Goal: Information Seeking & Learning: Learn about a topic

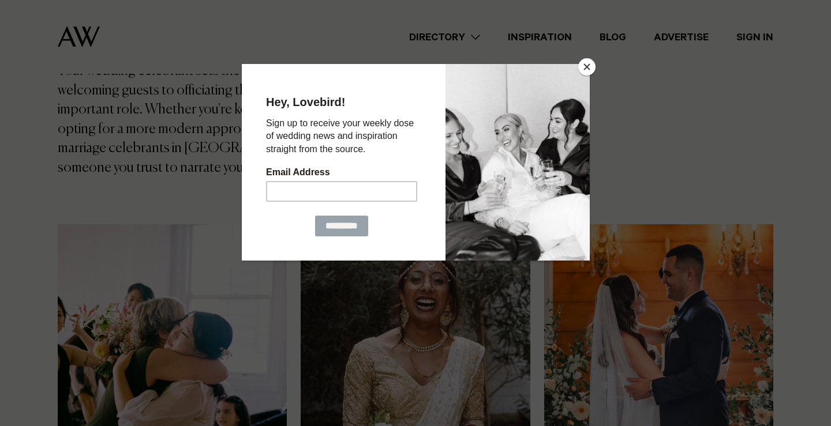
scroll to position [183, 0]
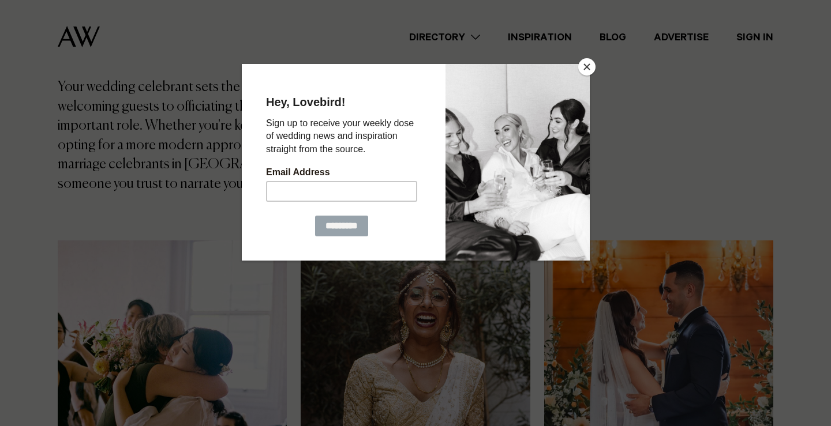
click at [587, 68] on button "Close" at bounding box center [586, 66] width 17 height 17
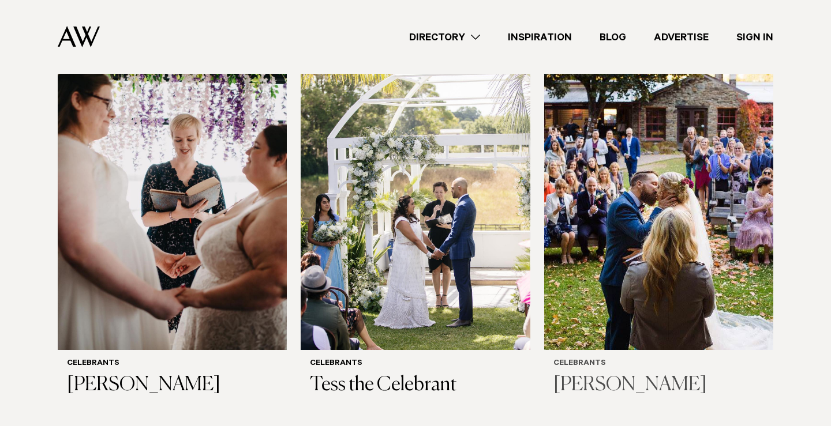
scroll to position [829, 0]
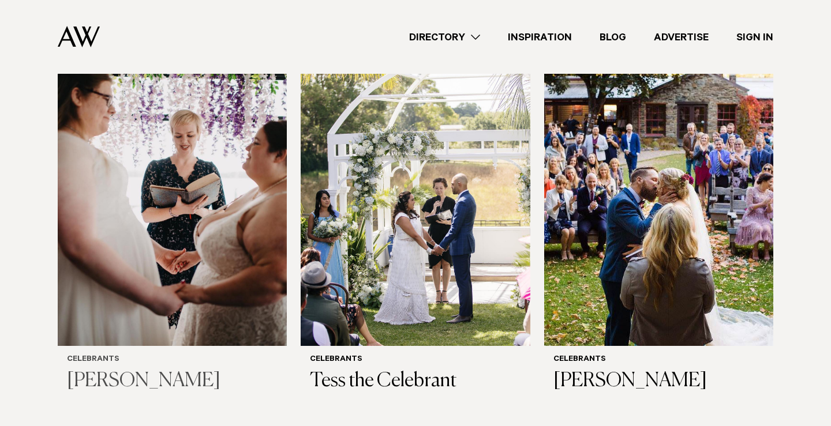
click at [93, 355] on h6 "Celebrants" at bounding box center [172, 360] width 211 height 10
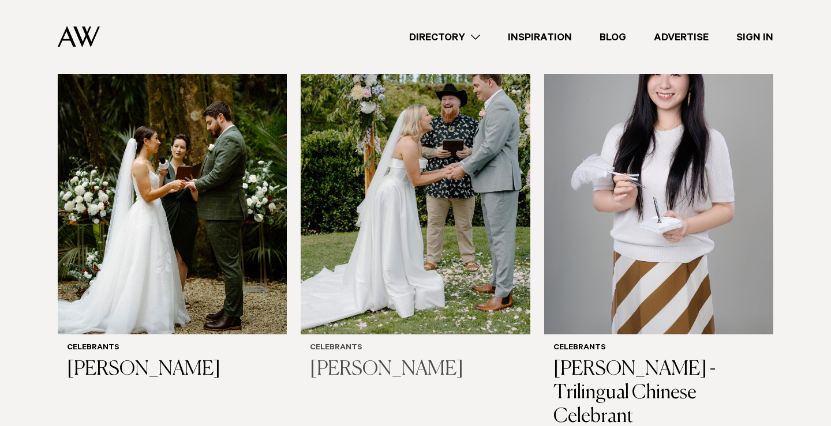
scroll to position [1237, 0]
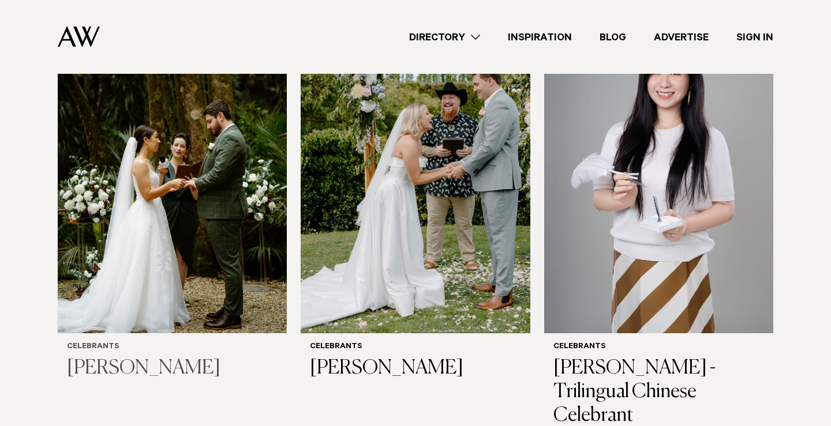
click at [178, 179] on img at bounding box center [172, 180] width 229 height 308
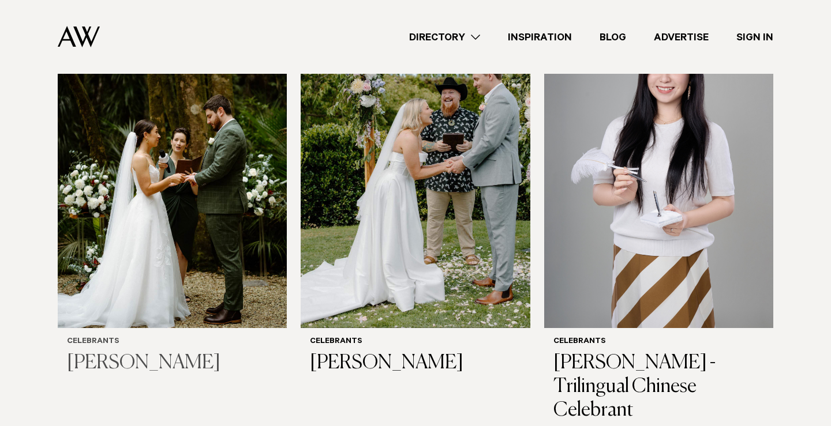
scroll to position [1243, 0]
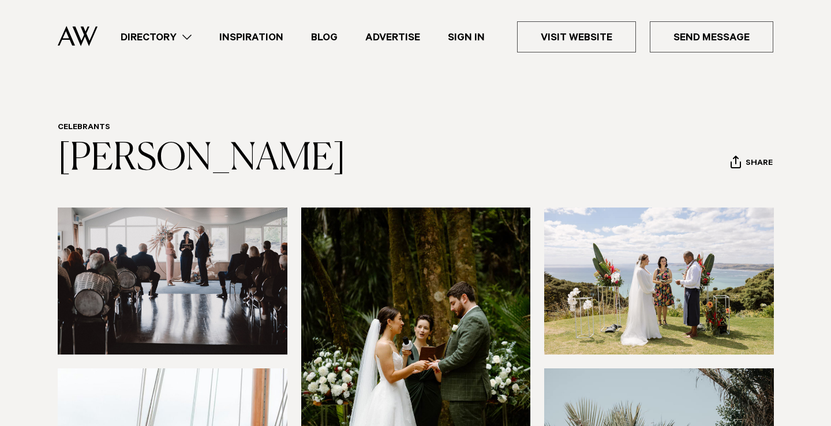
click at [252, 36] on link "Inspiration" at bounding box center [251, 37] width 92 height 16
